Goal: Information Seeking & Learning: Learn about a topic

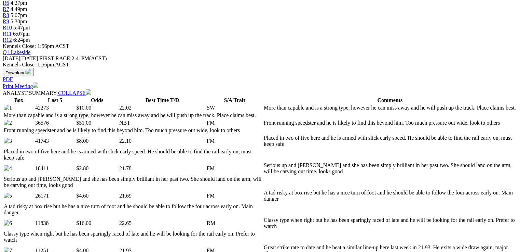
scroll to position [274, 0]
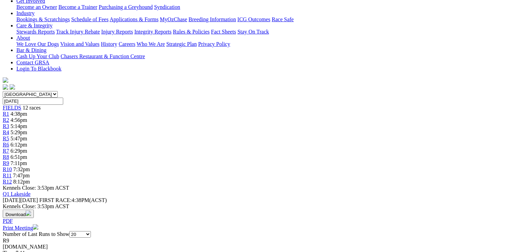
scroll to position [246, 0]
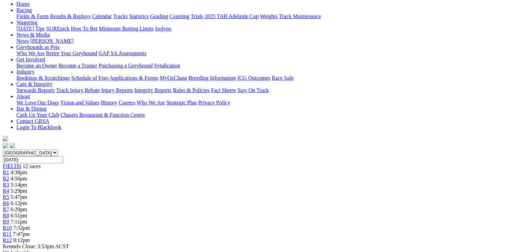
scroll to position [0, 0]
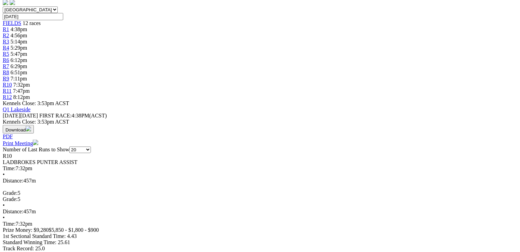
scroll to position [219, 0]
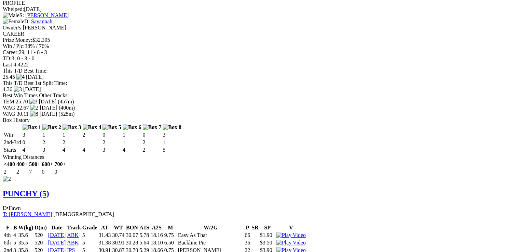
scroll to position [0, 0]
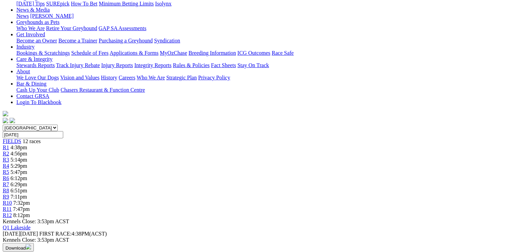
scroll to position [191, 0]
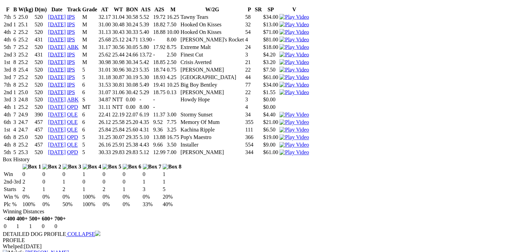
scroll to position [0, 0]
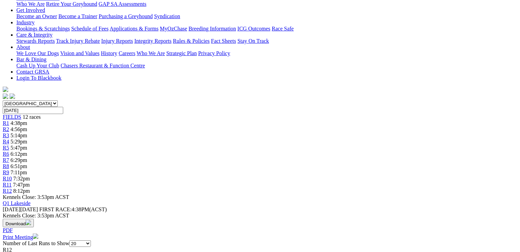
scroll to position [191, 0]
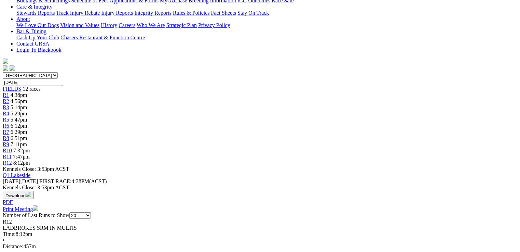
scroll to position [0, 0]
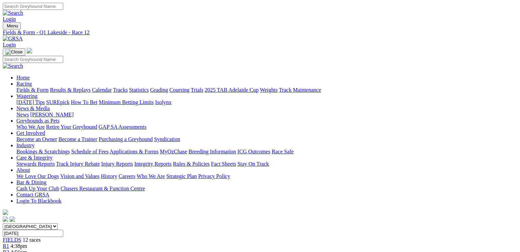
click at [38, 87] on link "Fields & Form" at bounding box center [32, 90] width 32 height 6
select select "QLD"
click at [46, 223] on select "[GEOGRAPHIC_DATA] [GEOGRAPHIC_DATA] [GEOGRAPHIC_DATA] [GEOGRAPHIC_DATA] [GEOGRA…" at bounding box center [30, 226] width 55 height 6
click at [27, 249] on span "1h 28m" at bounding box center [19, 252] width 16 height 6
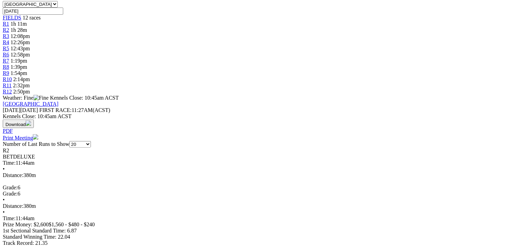
scroll to position [246, 0]
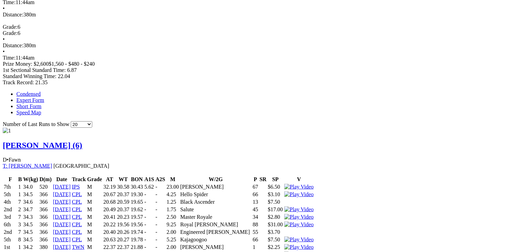
scroll to position [383, 0]
drag, startPoint x: 101, startPoint y: 91, endPoint x: 191, endPoint y: 84, distance: 90.5
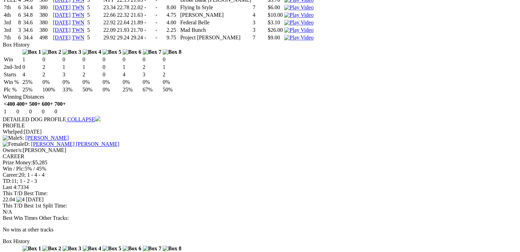
scroll to position [711, 0]
